Goal: Transaction & Acquisition: Book appointment/travel/reservation

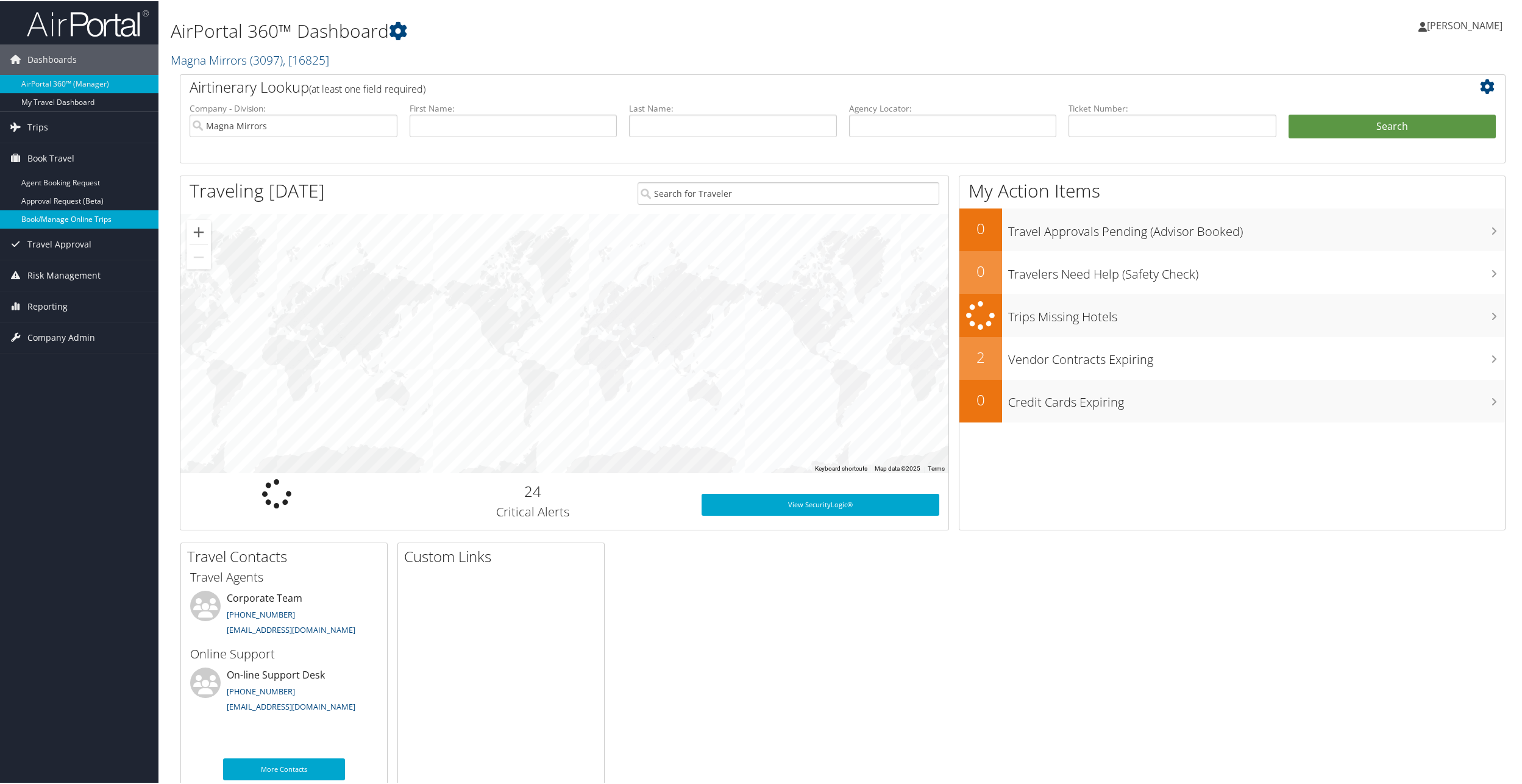
click at [66, 216] on link "Book/Manage Online Trips" at bounding box center [79, 218] width 158 height 18
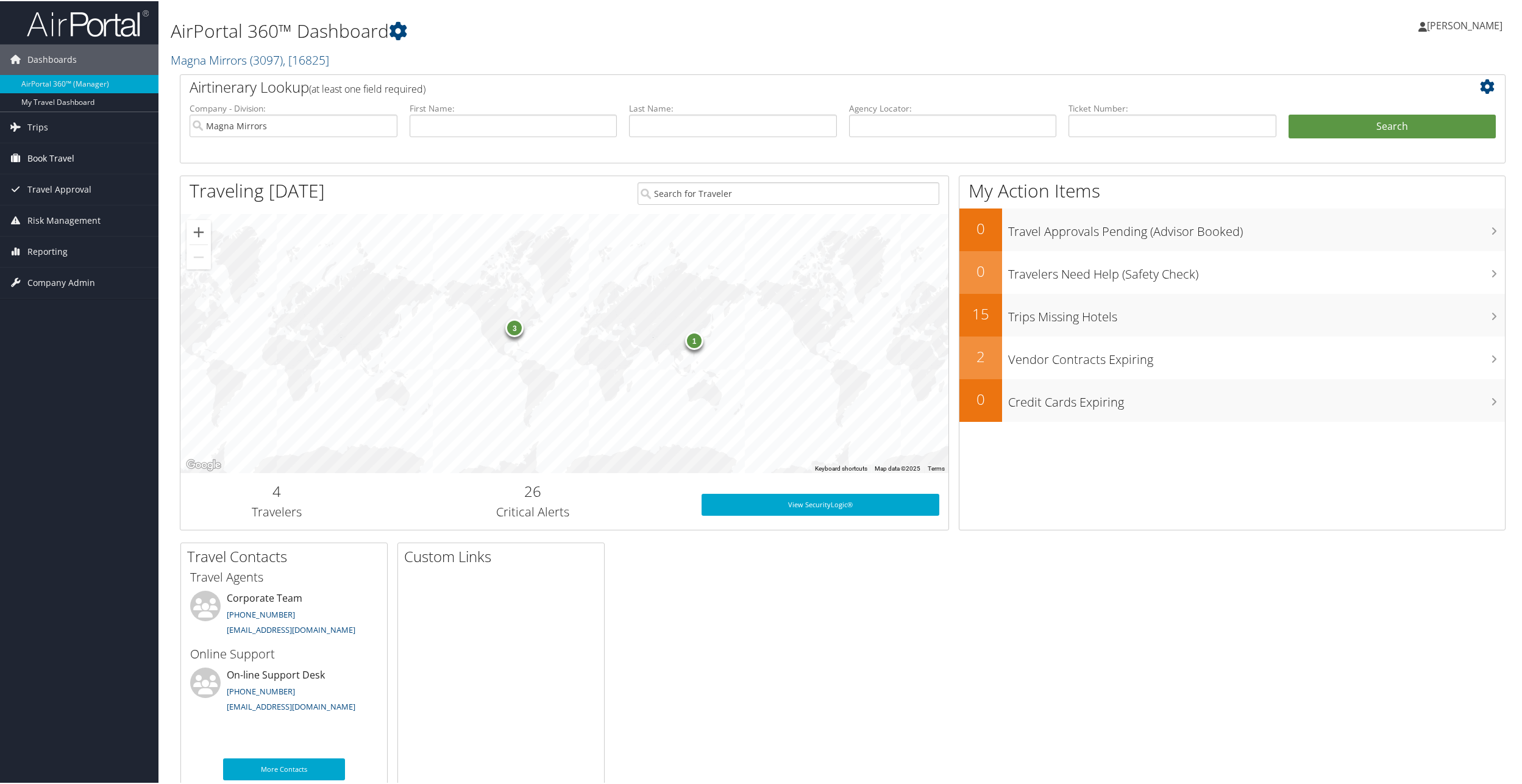
click at [64, 159] on span "Book Travel" at bounding box center [51, 157] width 47 height 30
click at [55, 223] on link "Book/Manage Online Trips" at bounding box center [79, 218] width 158 height 18
